Goal: Task Accomplishment & Management: Use online tool/utility

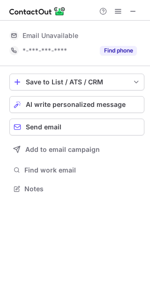
scroll to position [182, 150]
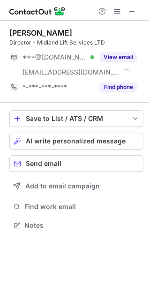
scroll to position [219, 149]
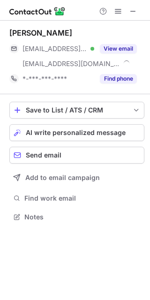
scroll to position [210, 150]
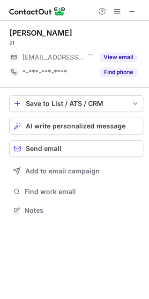
scroll to position [4, 4]
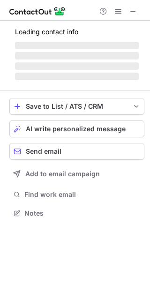
scroll to position [206, 150]
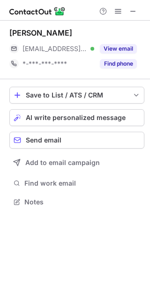
scroll to position [195, 150]
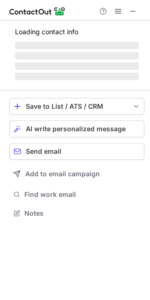
scroll to position [195, 150]
